Goal: Task Accomplishment & Management: Use online tool/utility

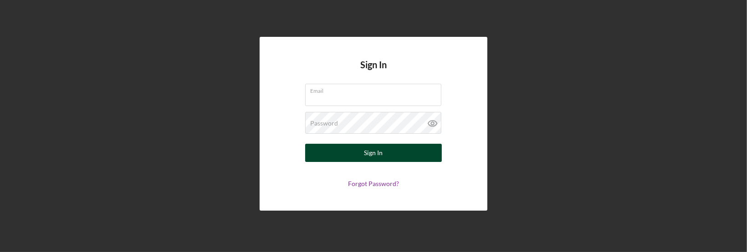
type input "[EMAIL_ADDRESS][DOMAIN_NAME]"
click at [371, 157] on div "Sign In" at bounding box center [373, 153] width 19 height 18
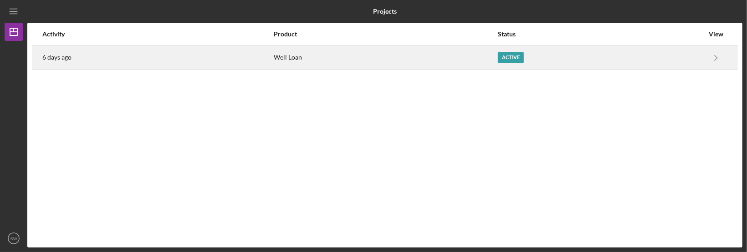
click at [286, 60] on div "Well Loan" at bounding box center [385, 57] width 223 height 23
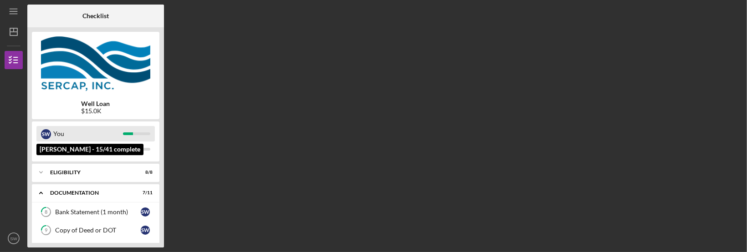
click at [81, 132] on div "You" at bounding box center [88, 133] width 70 height 15
